Goal: Task Accomplishment & Management: Manage account settings

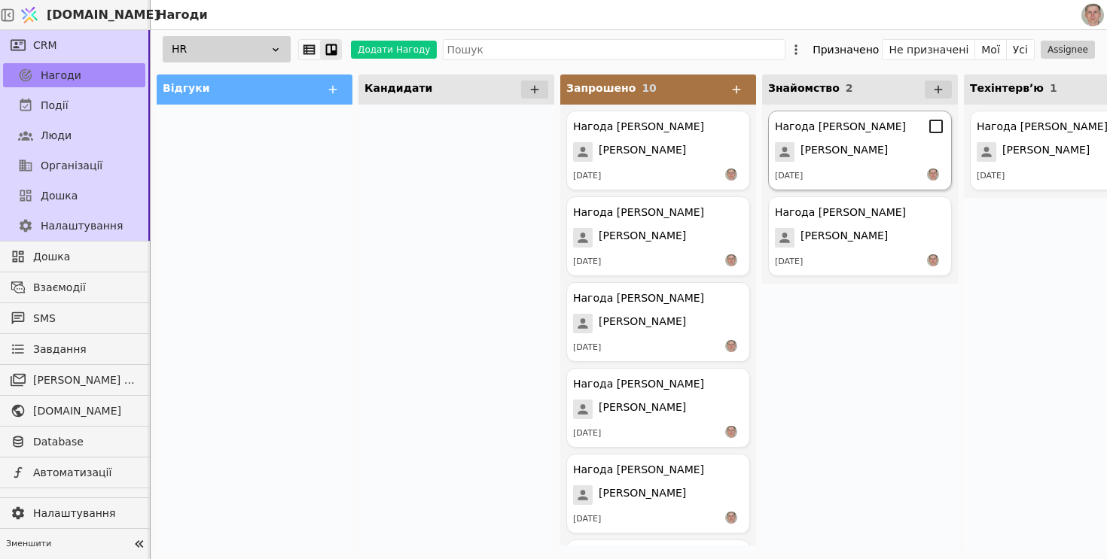
click at [900, 140] on div "Нагода [PERSON_NAME] [PERSON_NAME] [DATE]" at bounding box center [860, 151] width 184 height 80
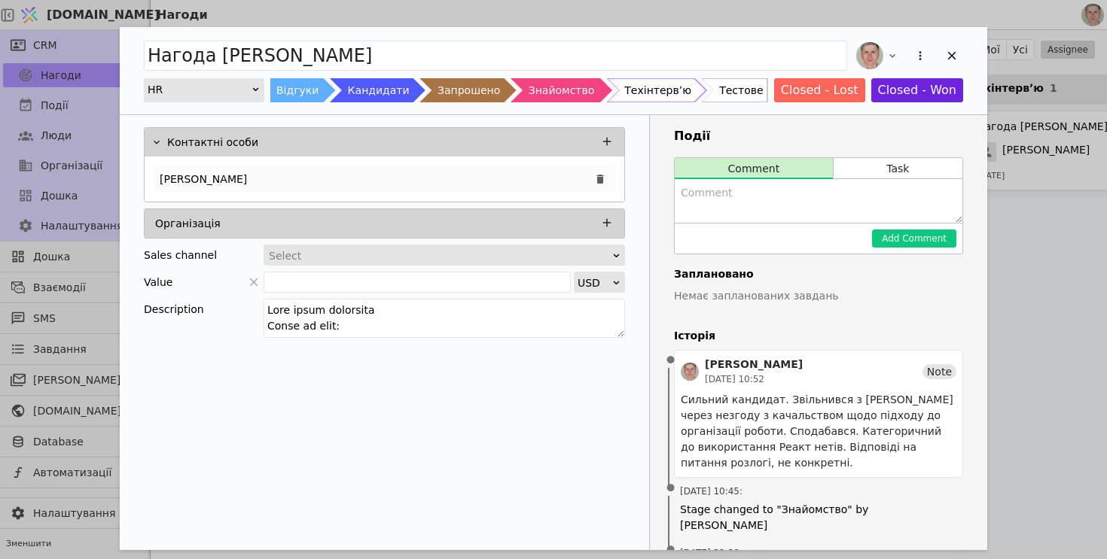
click at [443, 181] on div "[PERSON_NAME]" at bounding box center [385, 179] width 462 height 27
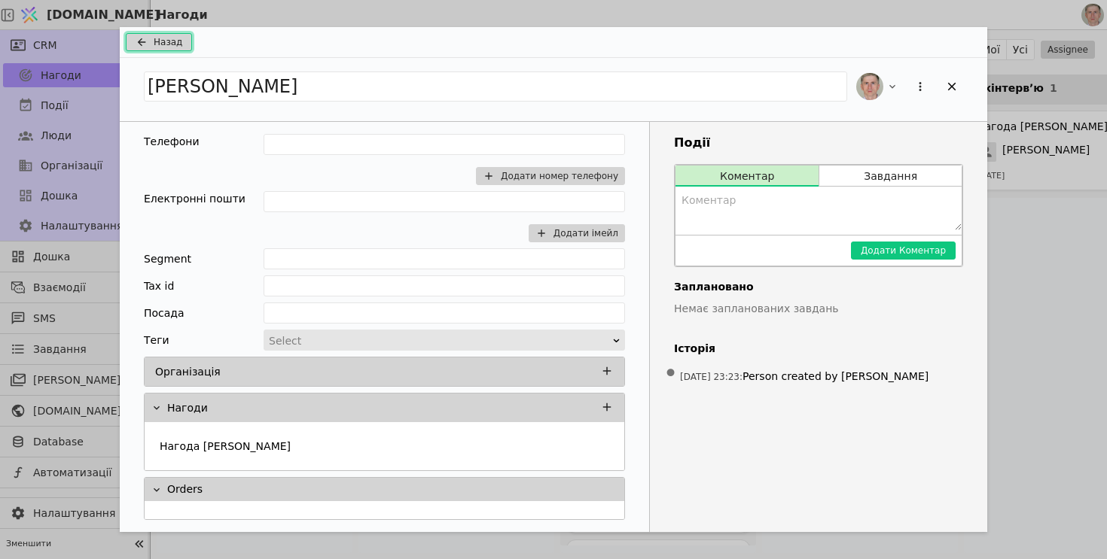
click at [146, 50] on button "Назад" at bounding box center [159, 42] width 66 height 18
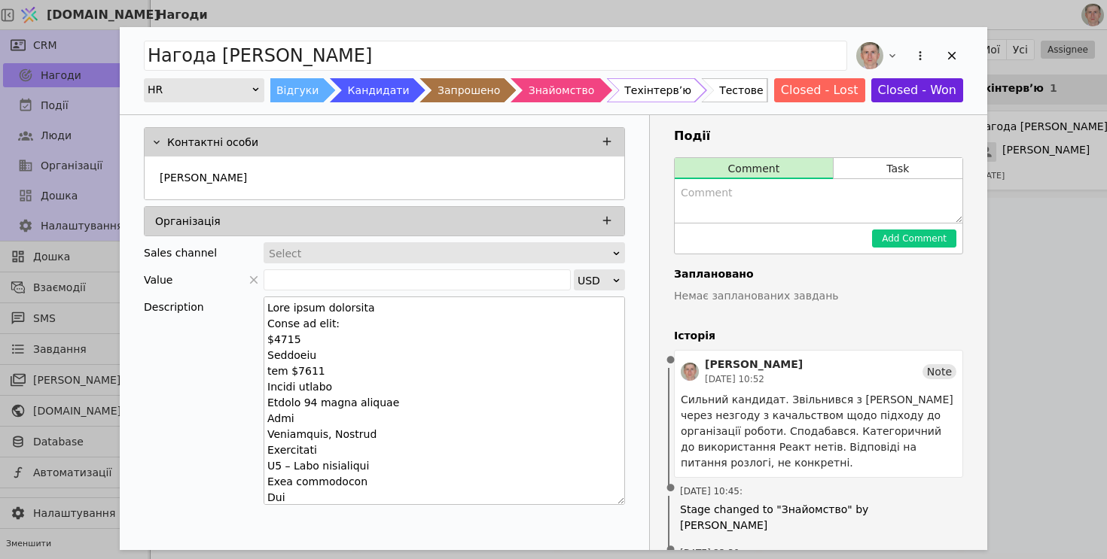
drag, startPoint x: 621, startPoint y: 331, endPoint x: 592, endPoint y: 504, distance: 175.7
click at [592, 504] on textarea "Add Opportunity" at bounding box center [444, 401] width 361 height 209
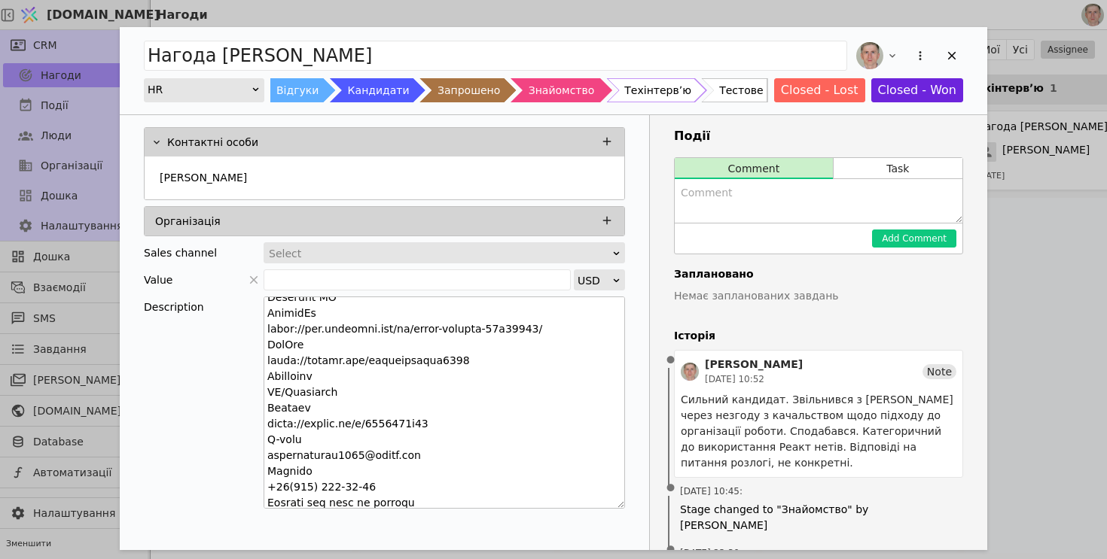
scroll to position [379, 0]
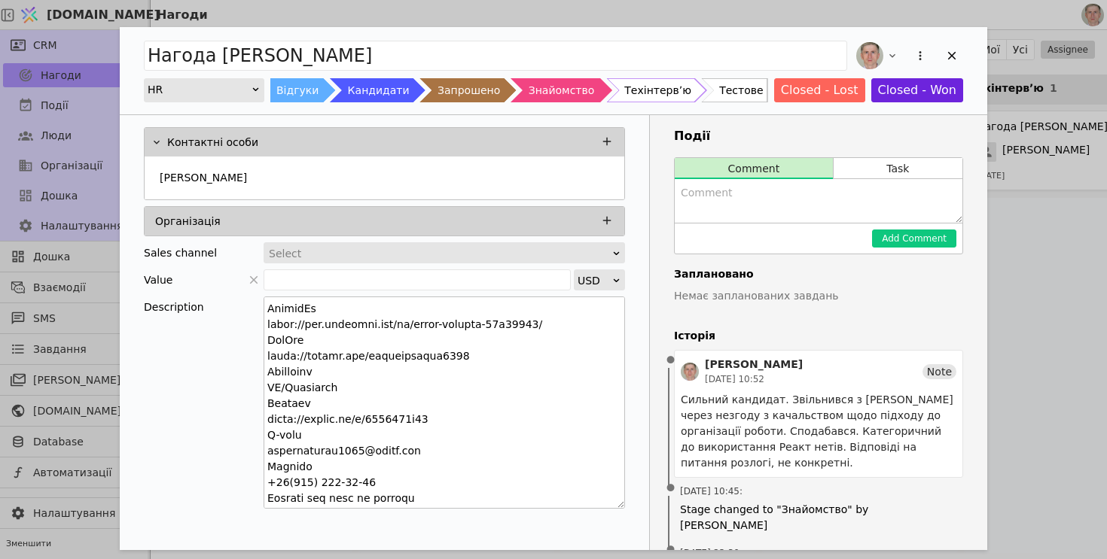
click at [392, 451] on textarea "Add Opportunity" at bounding box center [444, 403] width 361 height 212
click at [392, 451] on textarea "To enrich screen reader interactions, please activate Accessibility in Grammarl…" at bounding box center [444, 403] width 361 height 212
click at [340, 181] on div "[PERSON_NAME]" at bounding box center [385, 179] width 462 height 27
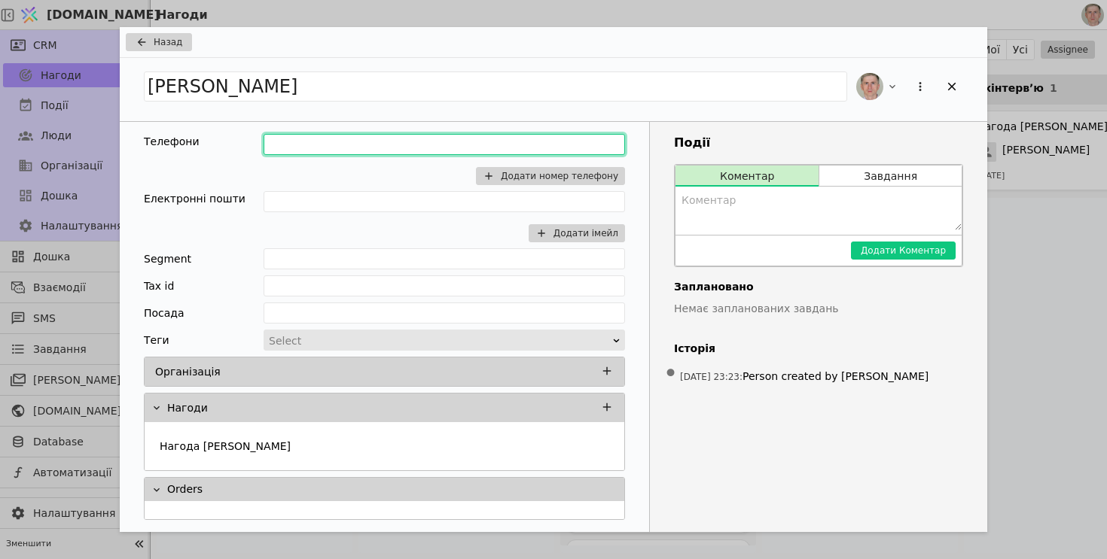
click at [316, 147] on input "Add Opportunity" at bounding box center [444, 144] width 361 height 21
click at [483, 137] on input "antonbavykin1991@gmail.com" at bounding box center [444, 144] width 361 height 21
type input "antonbavykin1991@gmail.com"
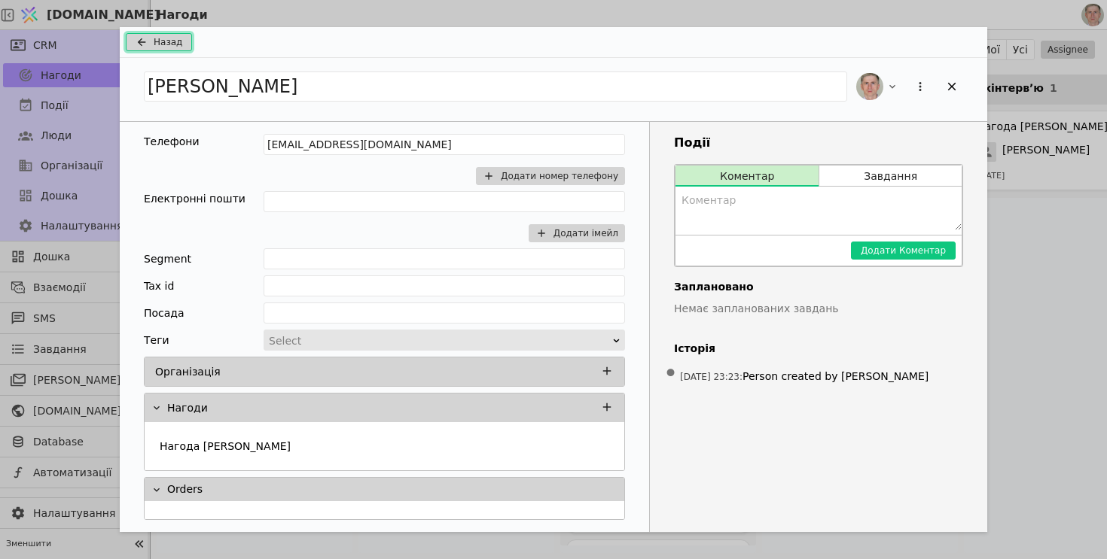
click at [172, 35] on span "Назад" at bounding box center [168, 42] width 29 height 14
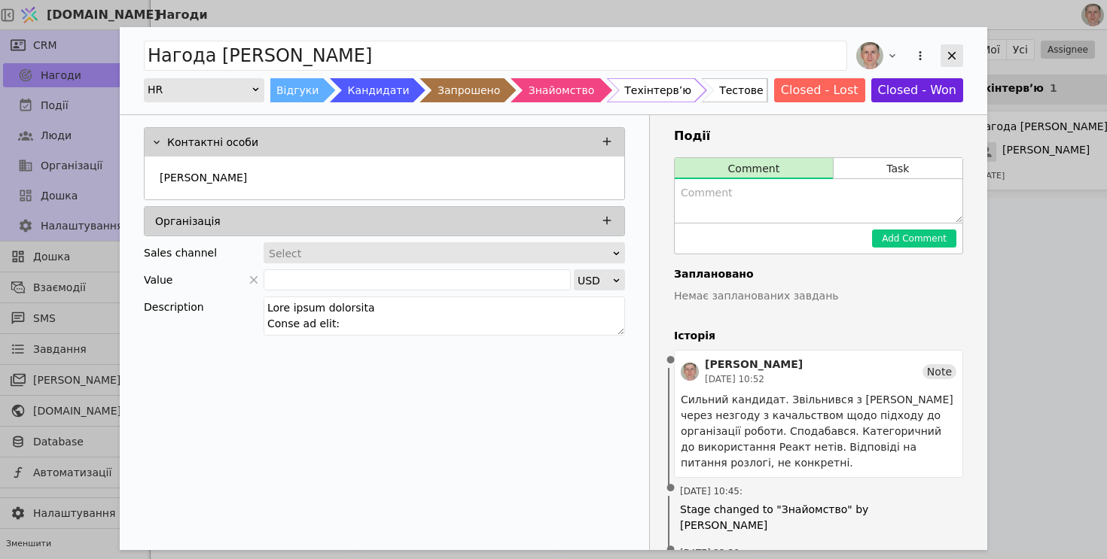
click at [953, 49] on div "Add Opportunity" at bounding box center [951, 55] width 23 height 23
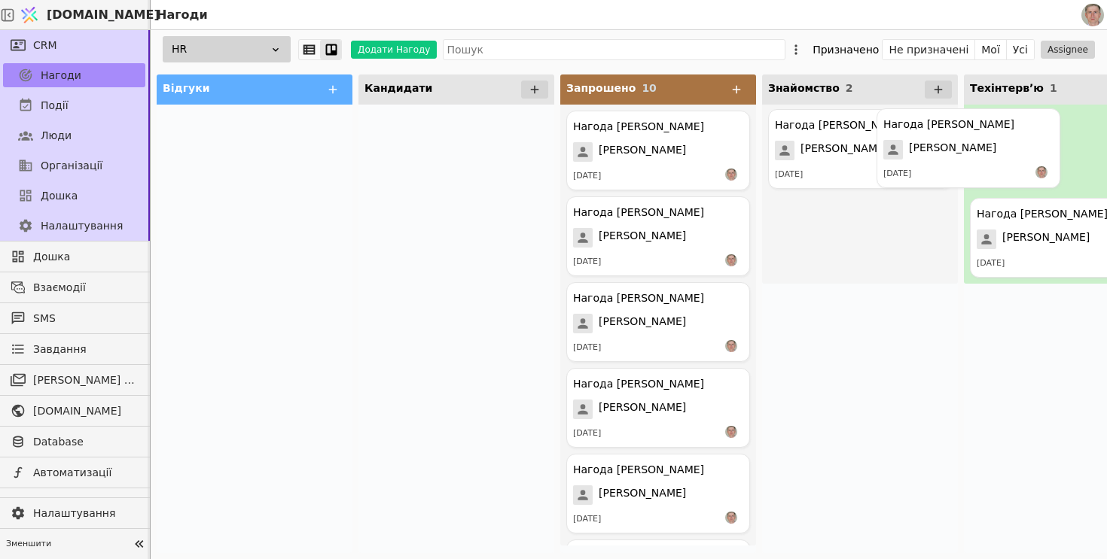
drag, startPoint x: 854, startPoint y: 164, endPoint x: 971, endPoint y: 162, distance: 117.5
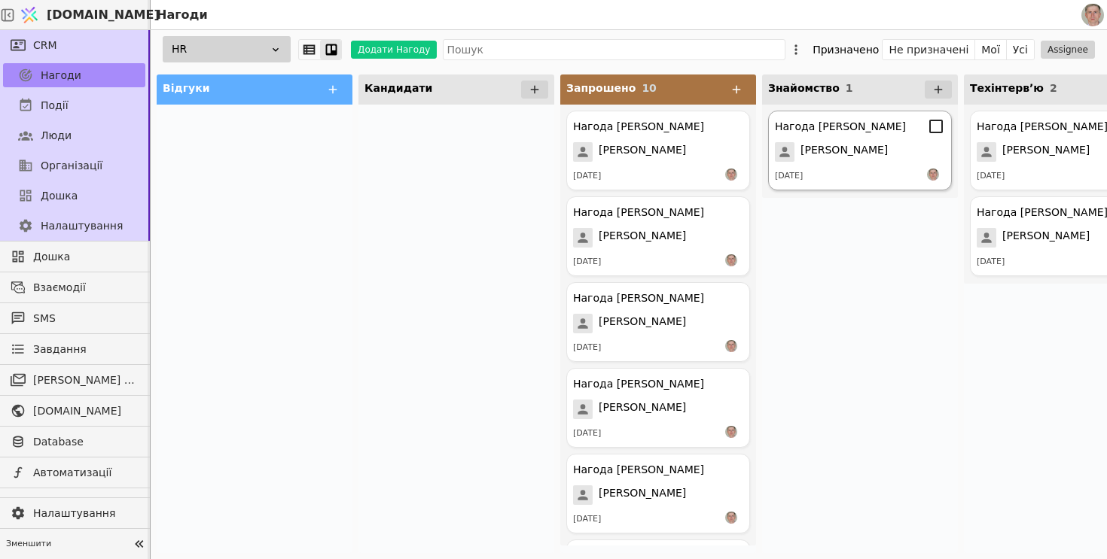
click at [861, 161] on span "[PERSON_NAME]" at bounding box center [843, 152] width 87 height 20
